Goal: Complete application form

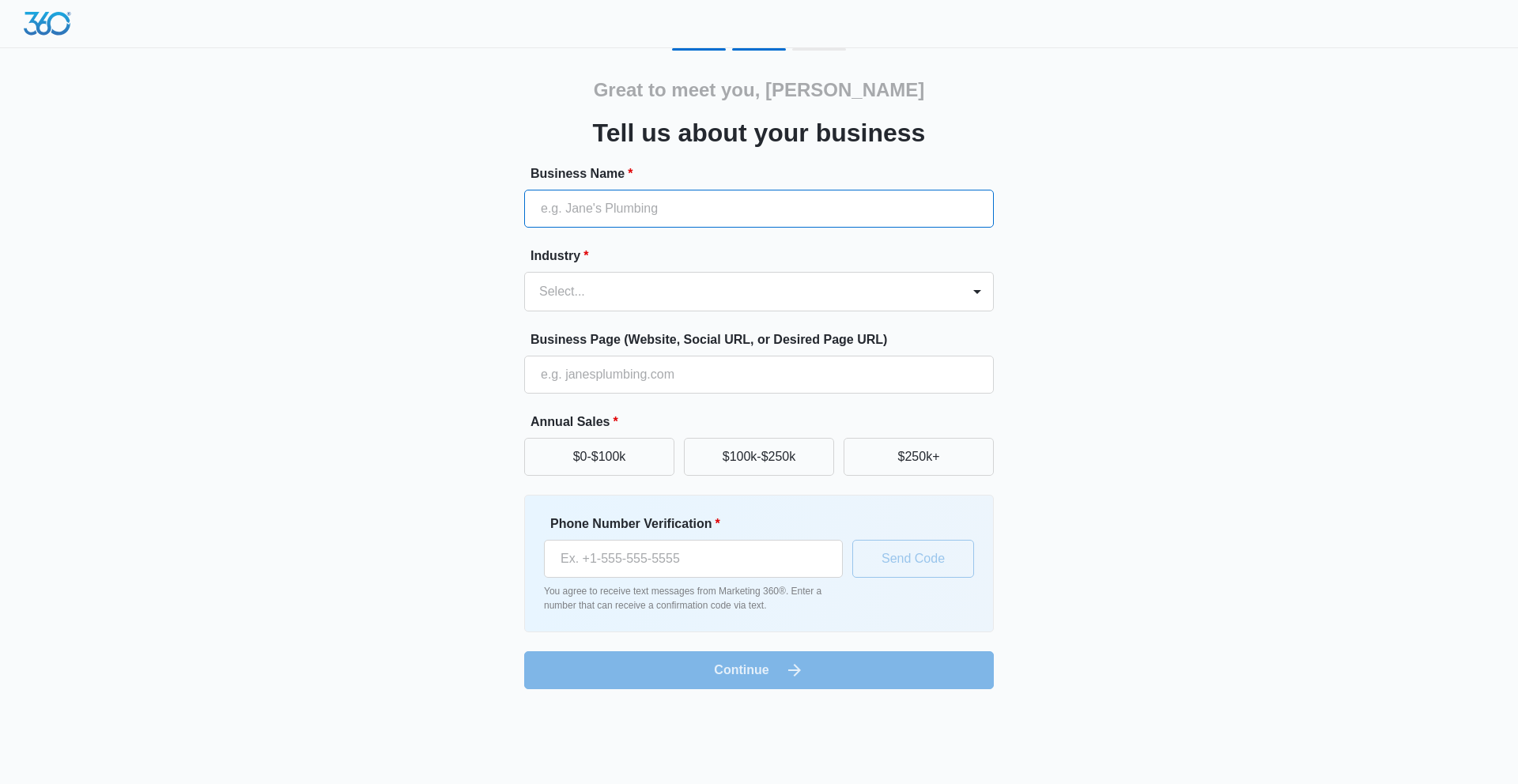
click at [643, 209] on input "Business Name *" at bounding box center [759, 209] width 470 height 38
type input "American Immigration Law Group"
click at [640, 305] on div "Select..." at bounding box center [743, 291] width 436 height 38
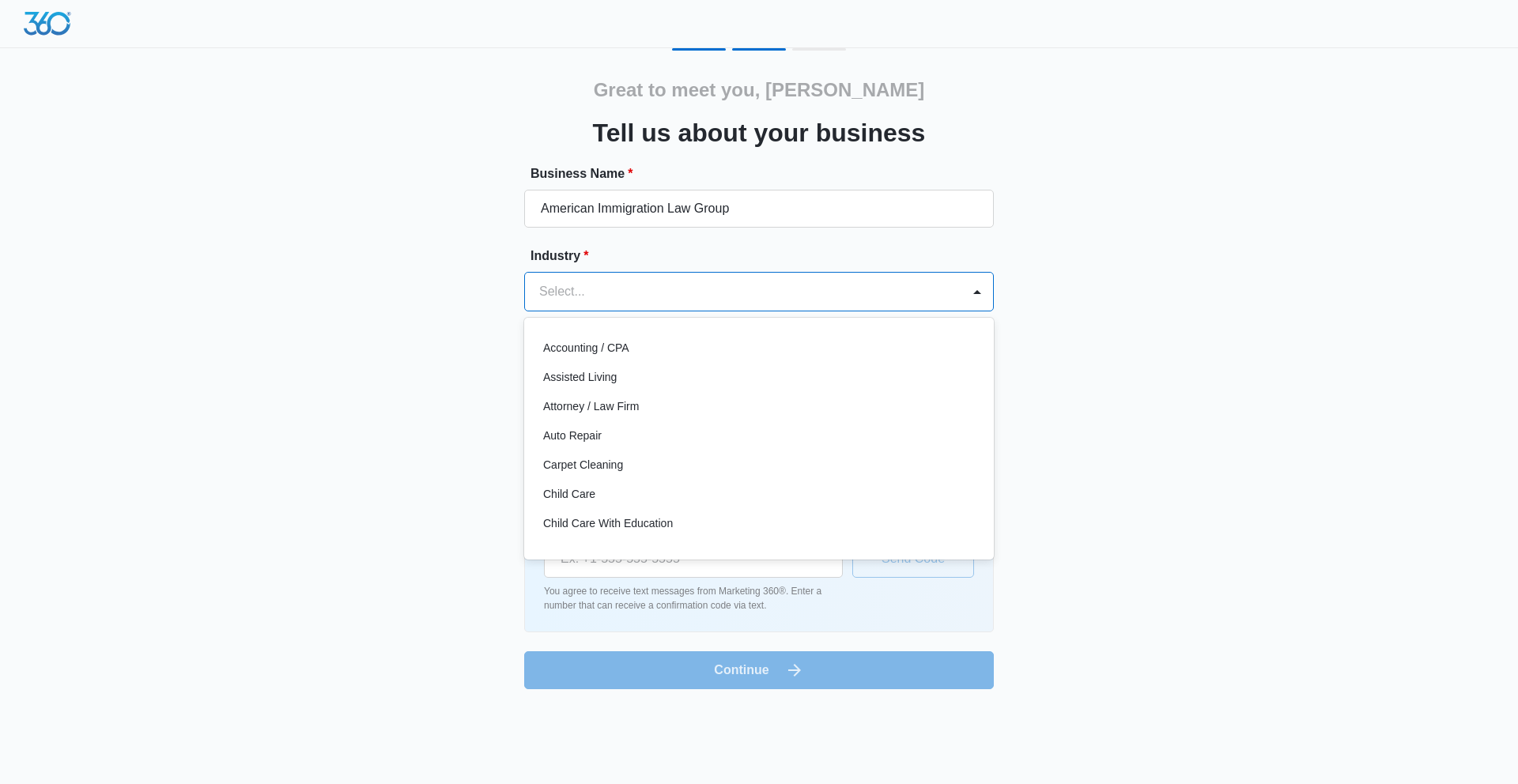
scroll to position [3, 0]
click at [628, 389] on div "Attorney / Law Firm" at bounding box center [759, 403] width 470 height 30
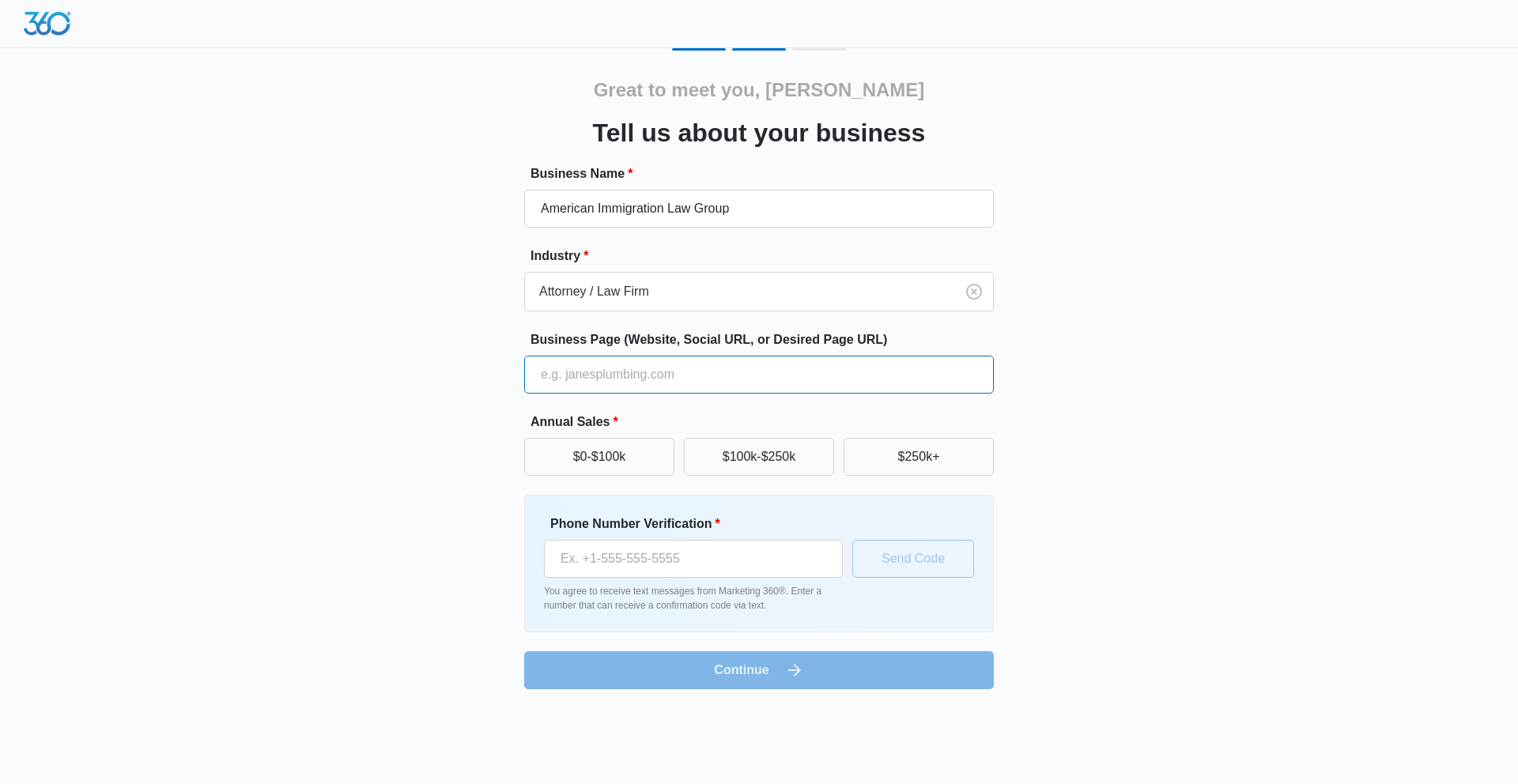
click at [624, 374] on input "Business Page (Website, Social URL, or Desired Page URL)" at bounding box center [759, 374] width 470 height 38
click at [593, 381] on input "Business Page (Website, Social URL, or Desired Page URL)" at bounding box center [759, 374] width 470 height 38
paste input "[URL][DOMAIN_NAME]"
type input "[URL][DOMAIN_NAME]"
click at [617, 457] on button "$0-$100k" at bounding box center [599, 457] width 151 height 38
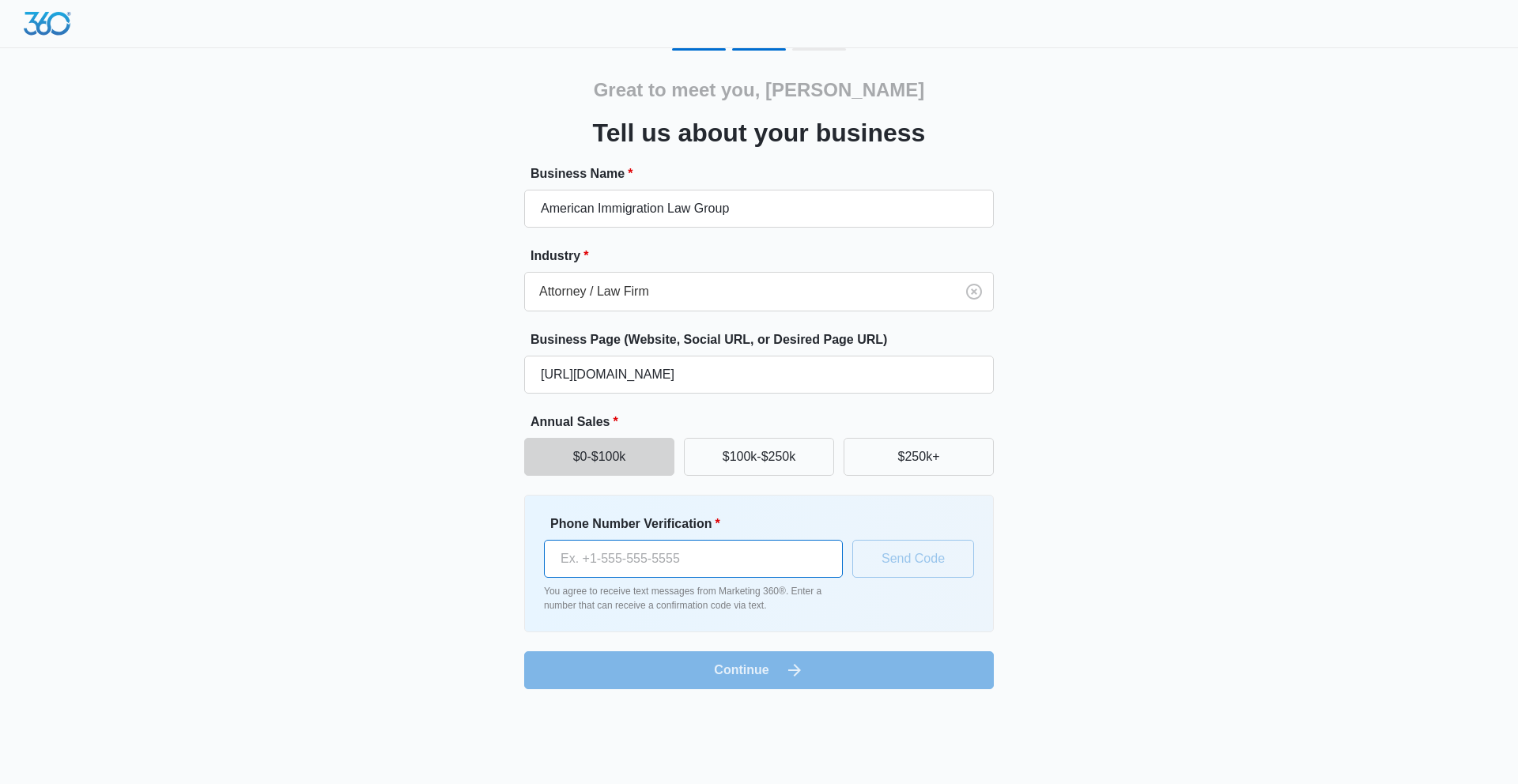
click at [720, 567] on input "Phone Number Verification *" at bounding box center [694, 559] width 299 height 38
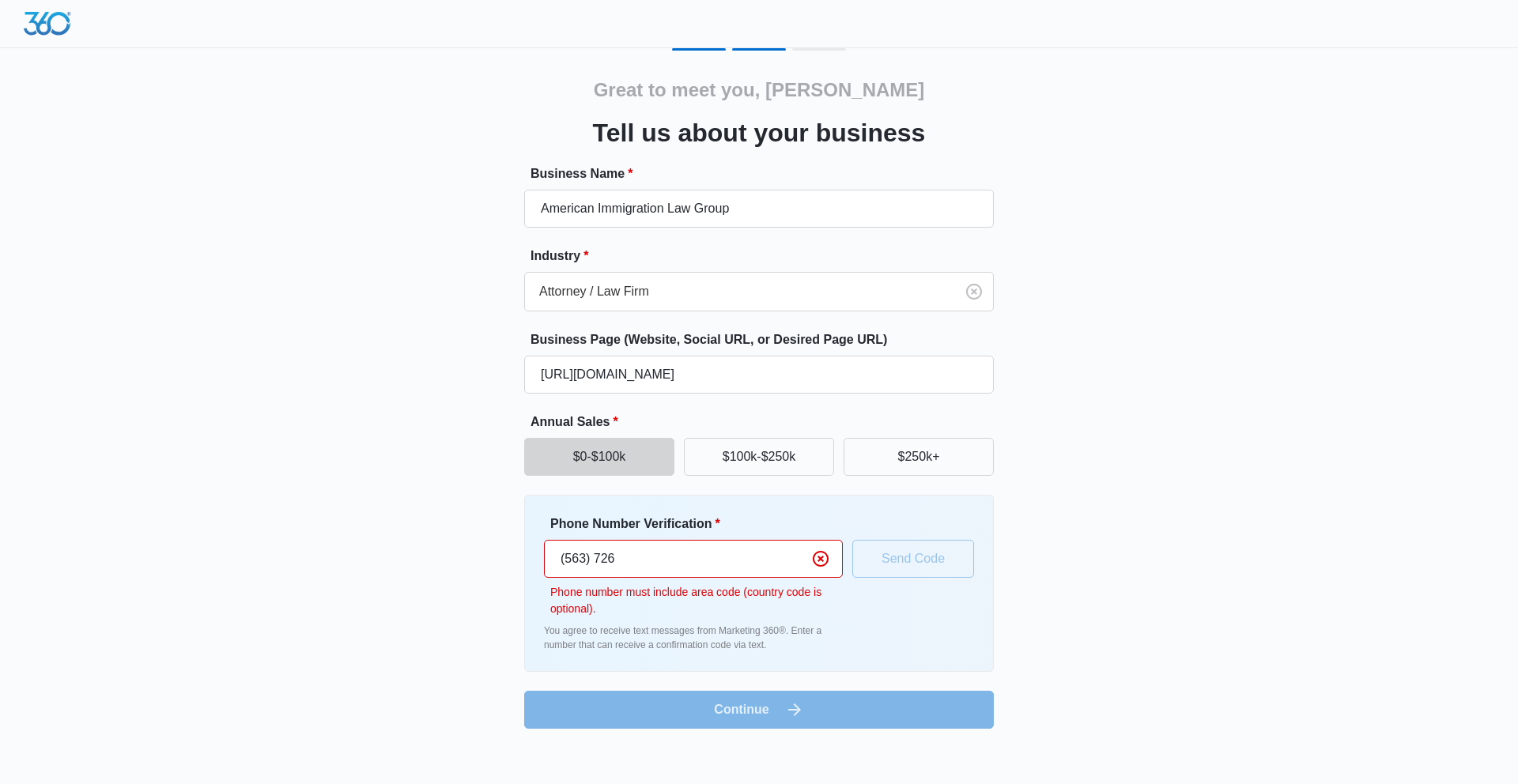
type input "(563) 726"
